Goal: Navigation & Orientation: Understand site structure

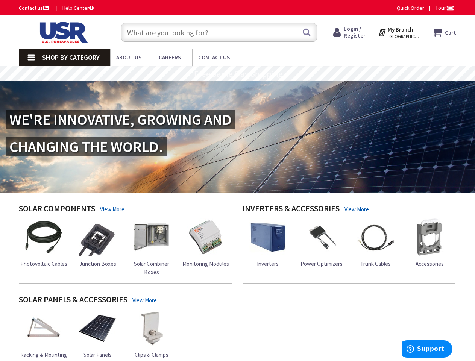
click at [238, 181] on img at bounding box center [237, 136] width 475 height 111
click at [444, 8] on span "Tour" at bounding box center [445, 7] width 19 height 7
click at [450, 8] on div at bounding box center [237, 180] width 475 height 361
click at [399, 32] on strong "My Branch" at bounding box center [400, 29] width 25 height 7
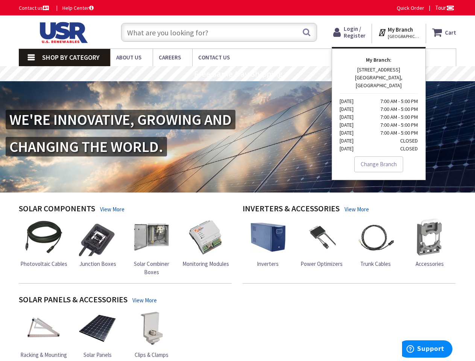
click at [64, 58] on span "Shop By Category" at bounding box center [71, 57] width 58 height 9
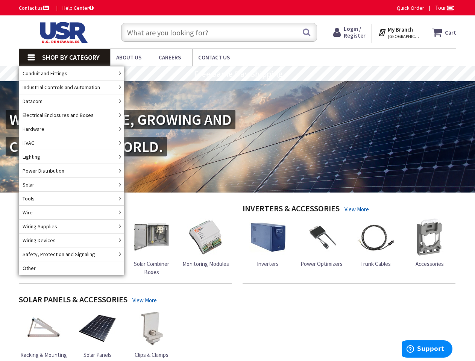
click at [238, 74] on rs-layer "Free Same Day Shipping" at bounding box center [238, 74] width 88 height 8
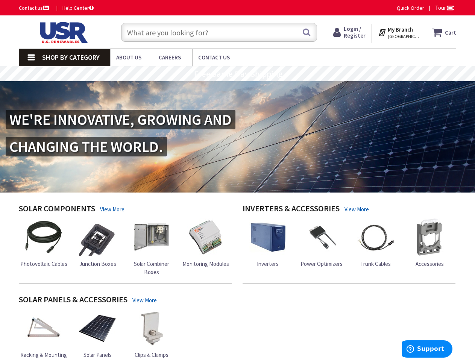
click at [238, 74] on rs-layer "Free Same Day Shipping" at bounding box center [238, 74] width 88 height 8
click at [428, 349] on span "Support" at bounding box center [430, 349] width 27 height 7
